Goal: Navigation & Orientation: Find specific page/section

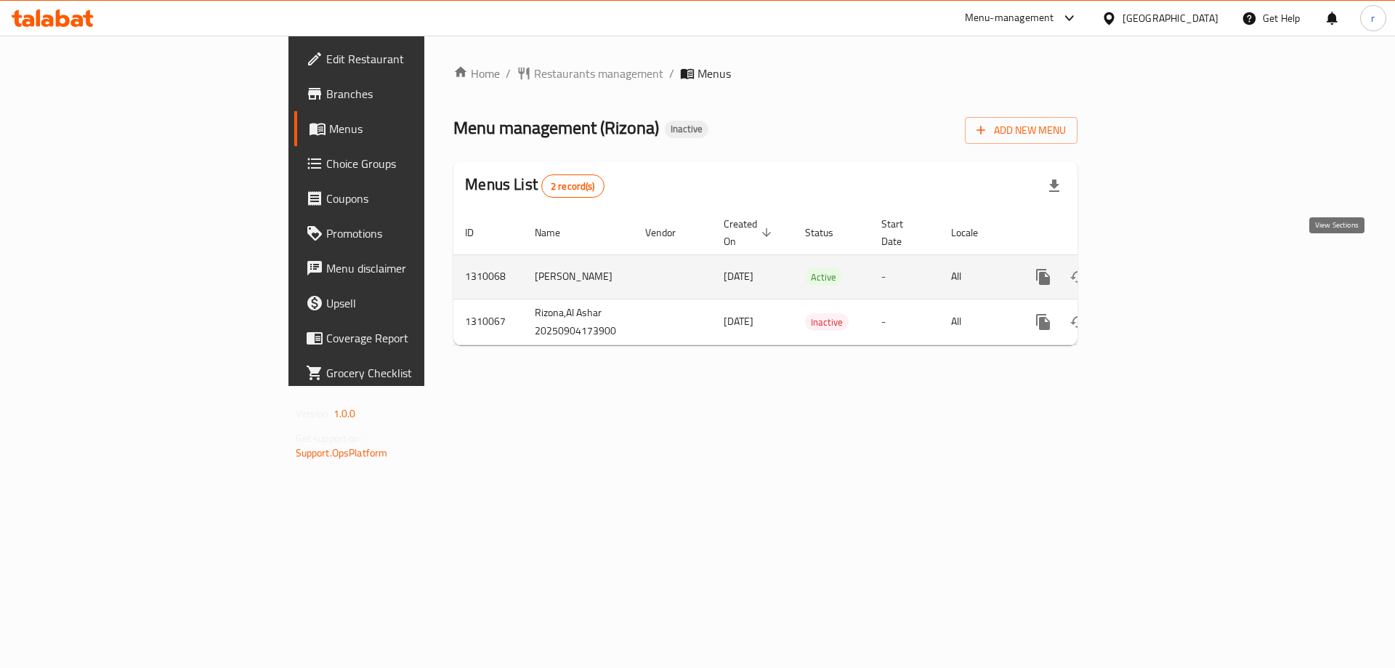
click at [1157, 268] on icon "enhanced table" at bounding box center [1147, 276] width 17 height 17
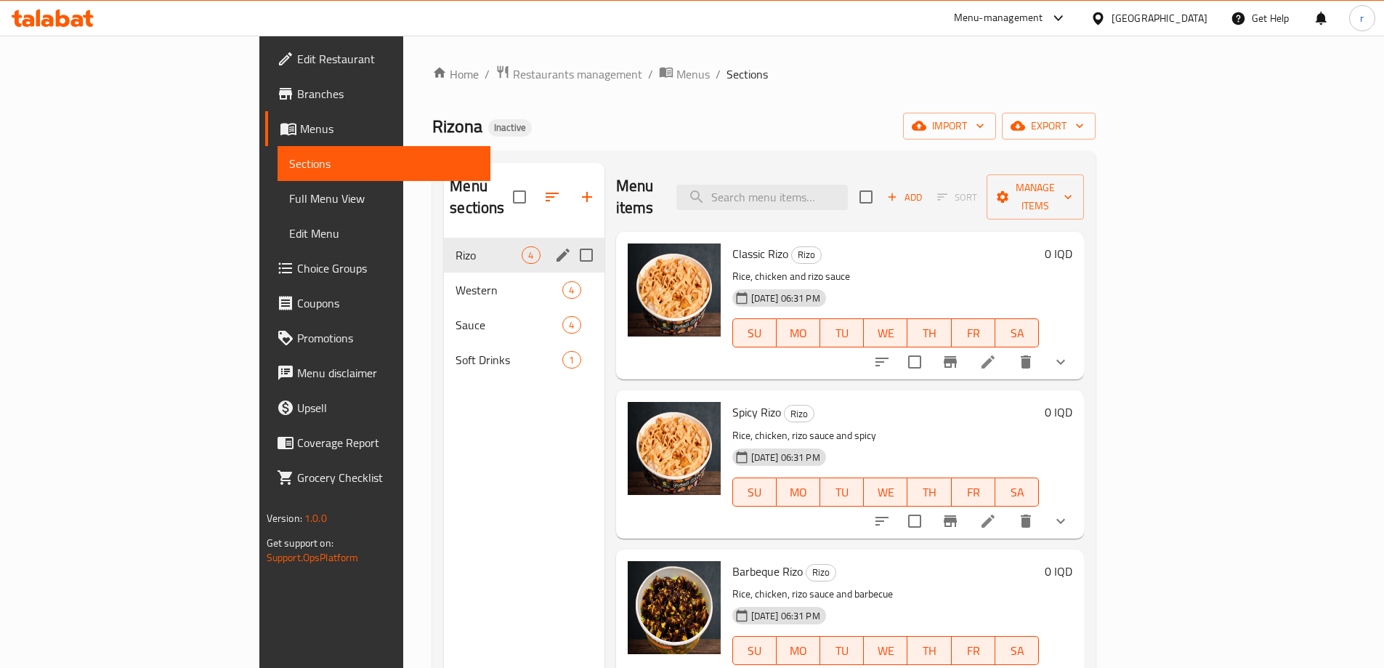
click at [444, 248] on div "[PERSON_NAME] 4" at bounding box center [524, 255] width 160 height 35
click at [444, 273] on div "Western 4" at bounding box center [524, 290] width 160 height 35
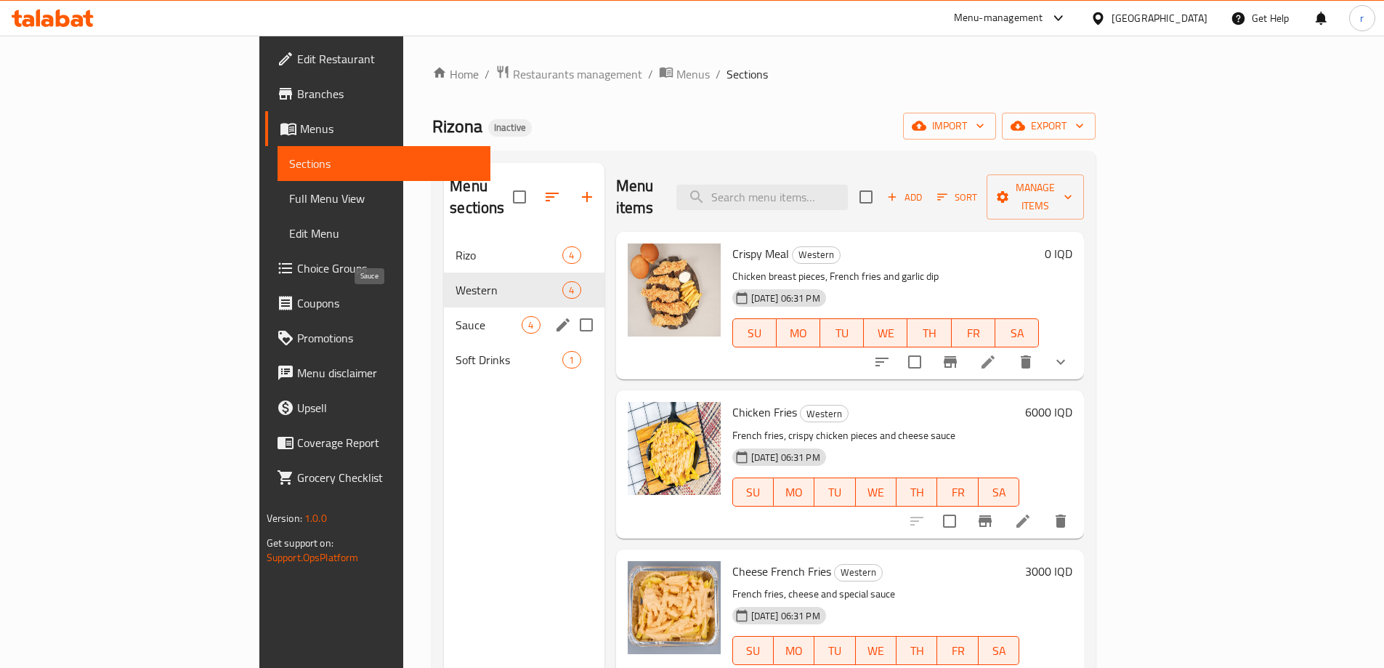
click at [456, 316] on span "Sauce" at bounding box center [489, 324] width 66 height 17
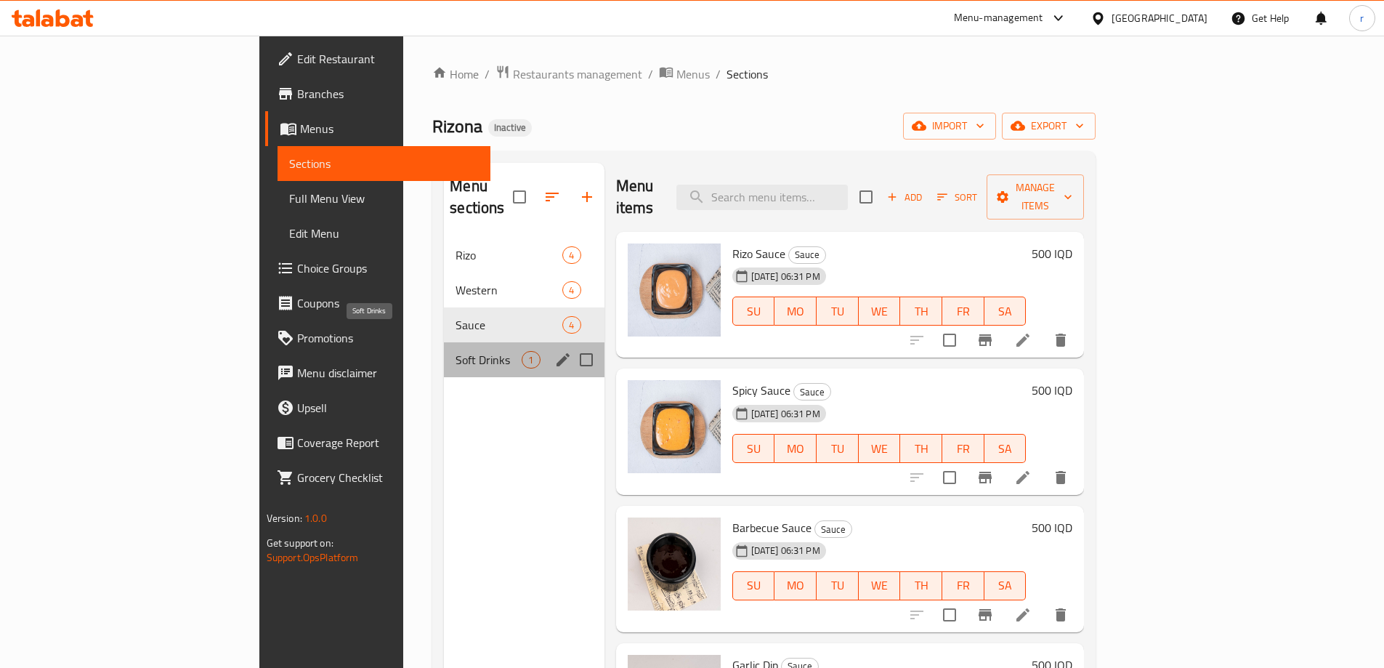
click at [456, 351] on span "Soft Drinks" at bounding box center [489, 359] width 66 height 17
